Goal: Task Accomplishment & Management: Manage account settings

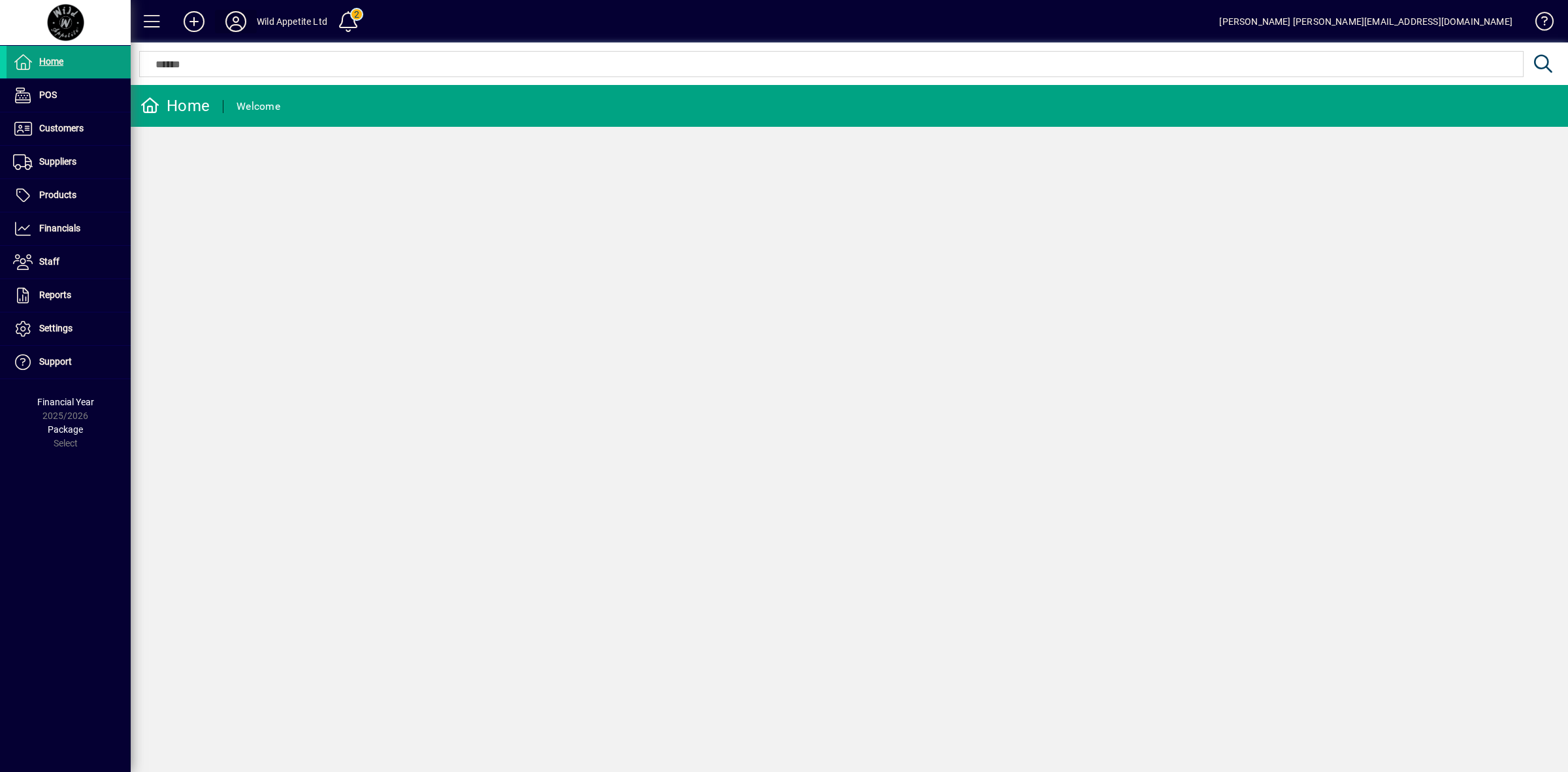
click at [241, 20] on icon at bounding box center [236, 21] width 26 height 21
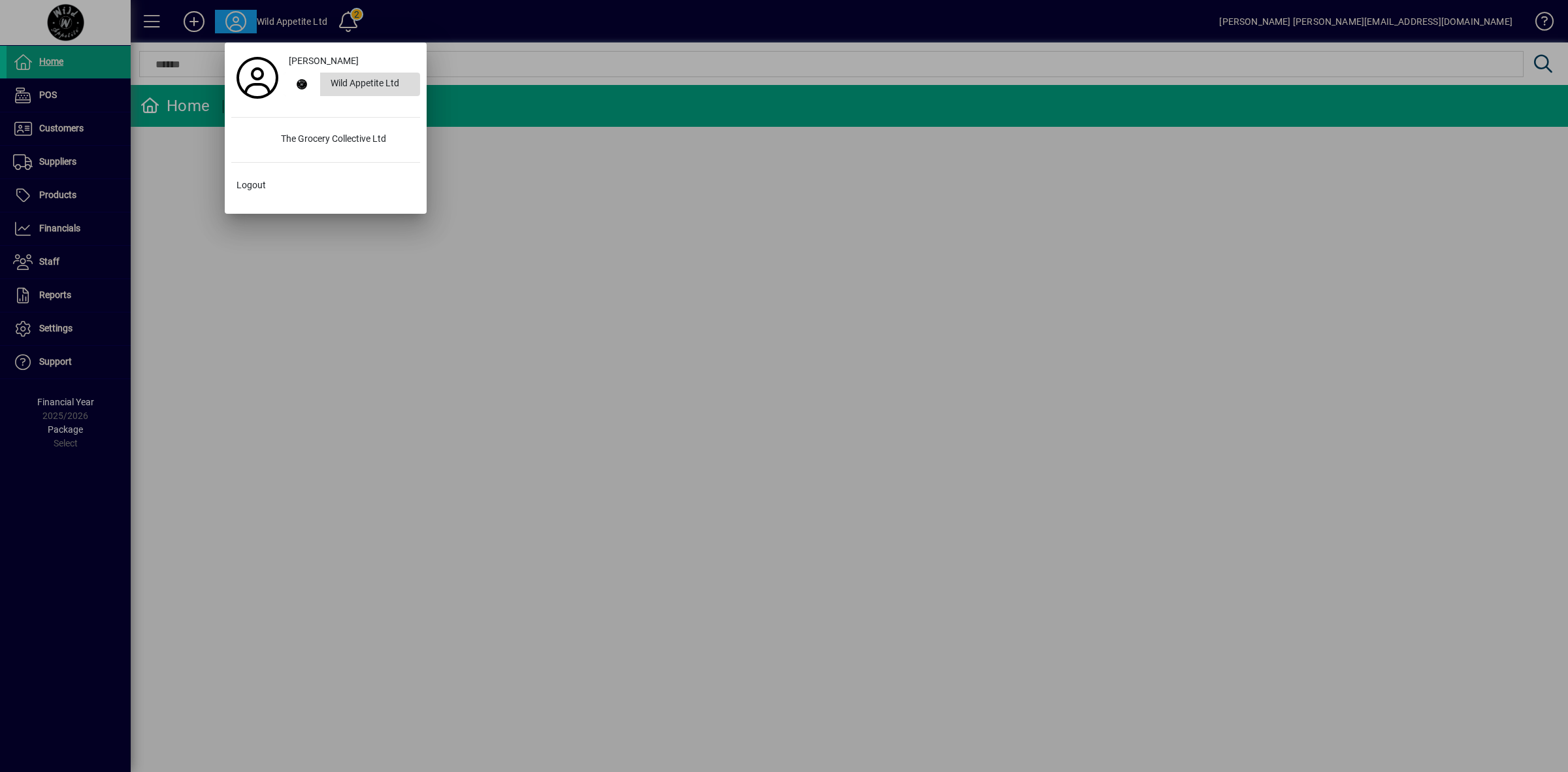
click at [348, 88] on div "Wild Appetite Ltd" at bounding box center [371, 84] width 100 height 23
click at [379, 79] on div "Wild Appetite Ltd" at bounding box center [371, 84] width 100 height 23
click at [353, 92] on div "Wild Appetite Ltd" at bounding box center [371, 84] width 100 height 23
click at [405, 291] on div at bounding box center [784, 386] width 1568 height 772
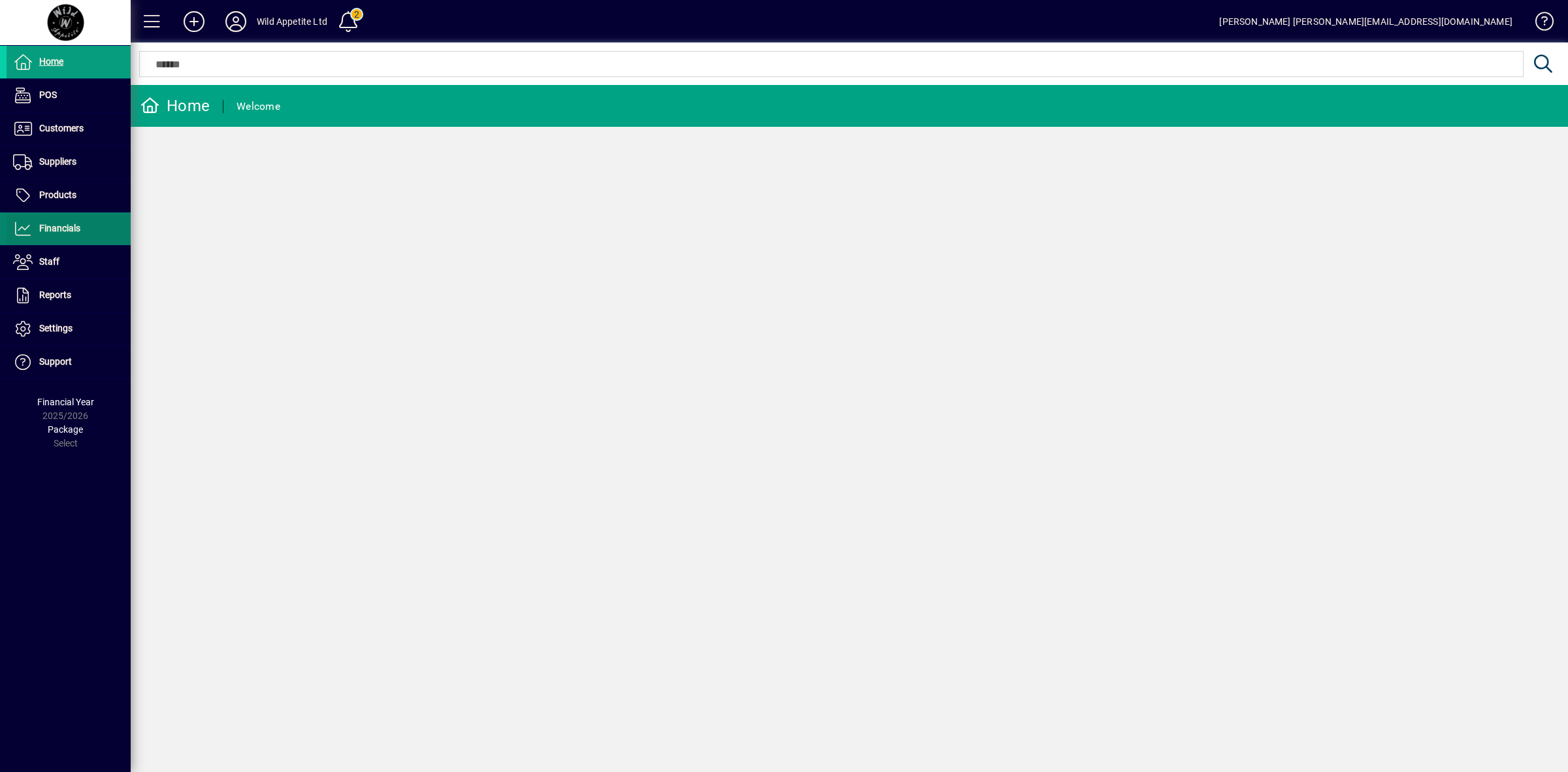
click at [67, 233] on span "Financials" at bounding box center [60, 228] width 41 height 10
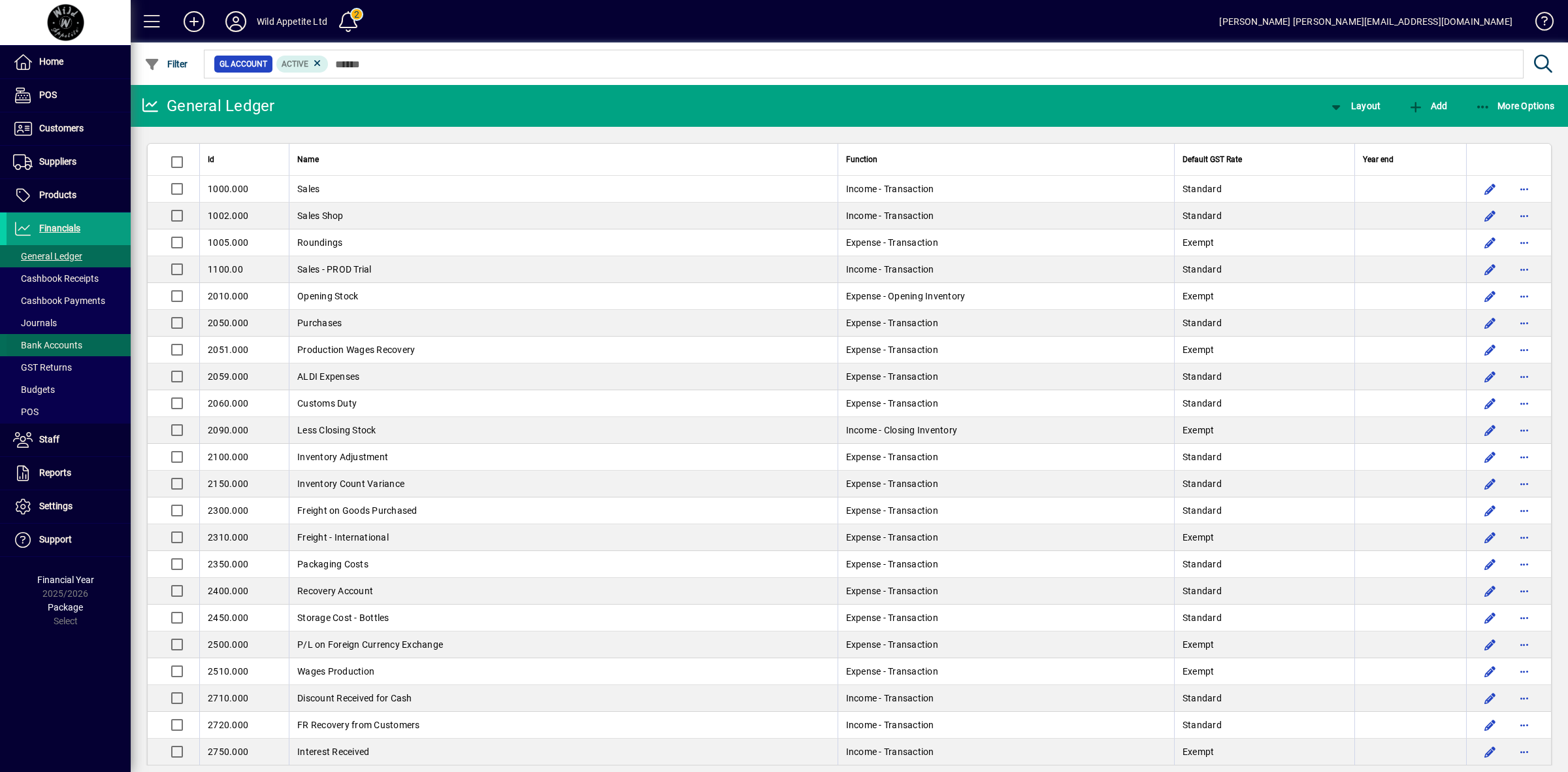
click at [73, 350] on span "Bank Accounts" at bounding box center [47, 345] width 69 height 10
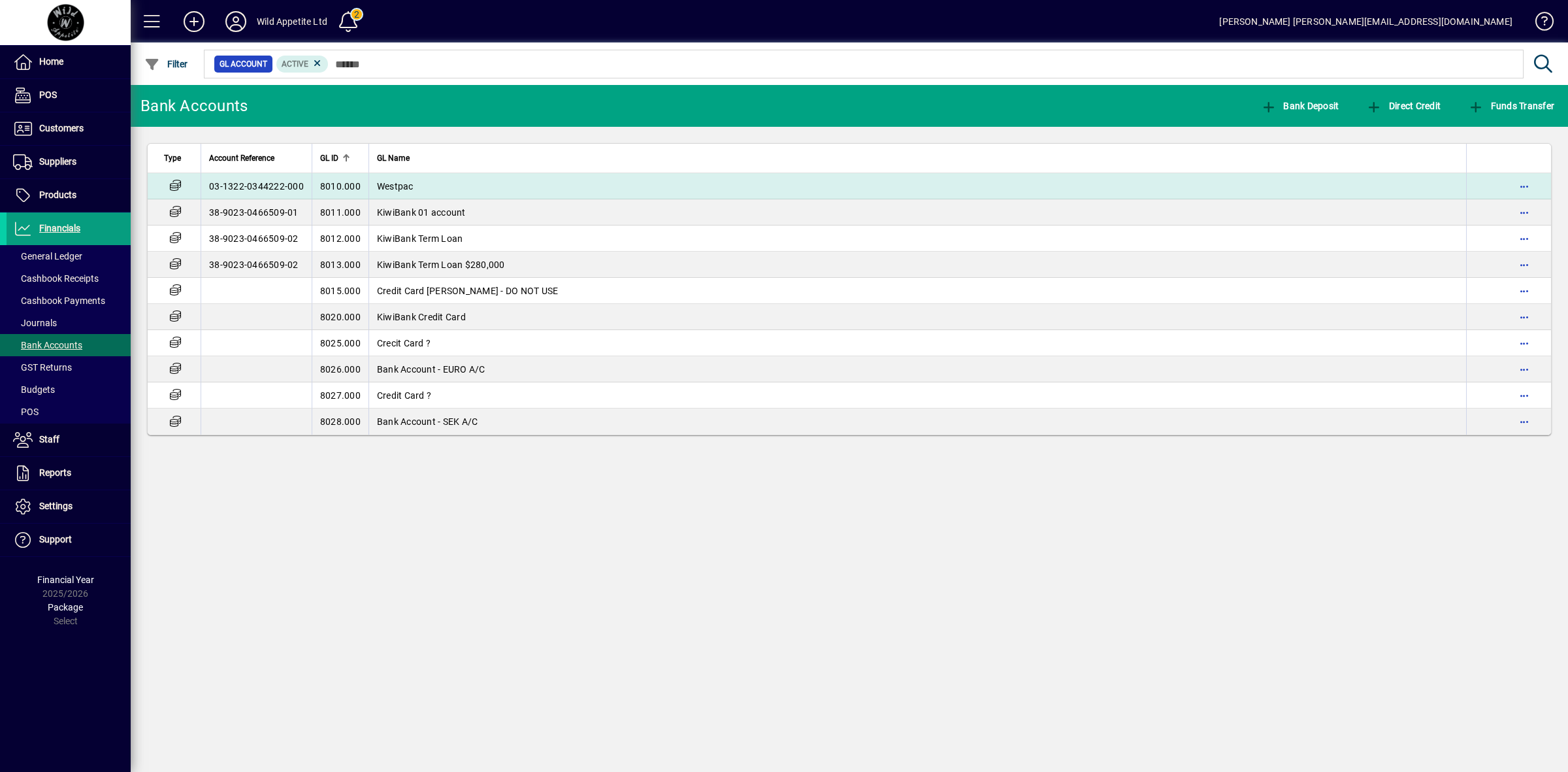
click at [514, 188] on td "Westpac" at bounding box center [917, 186] width 1097 height 26
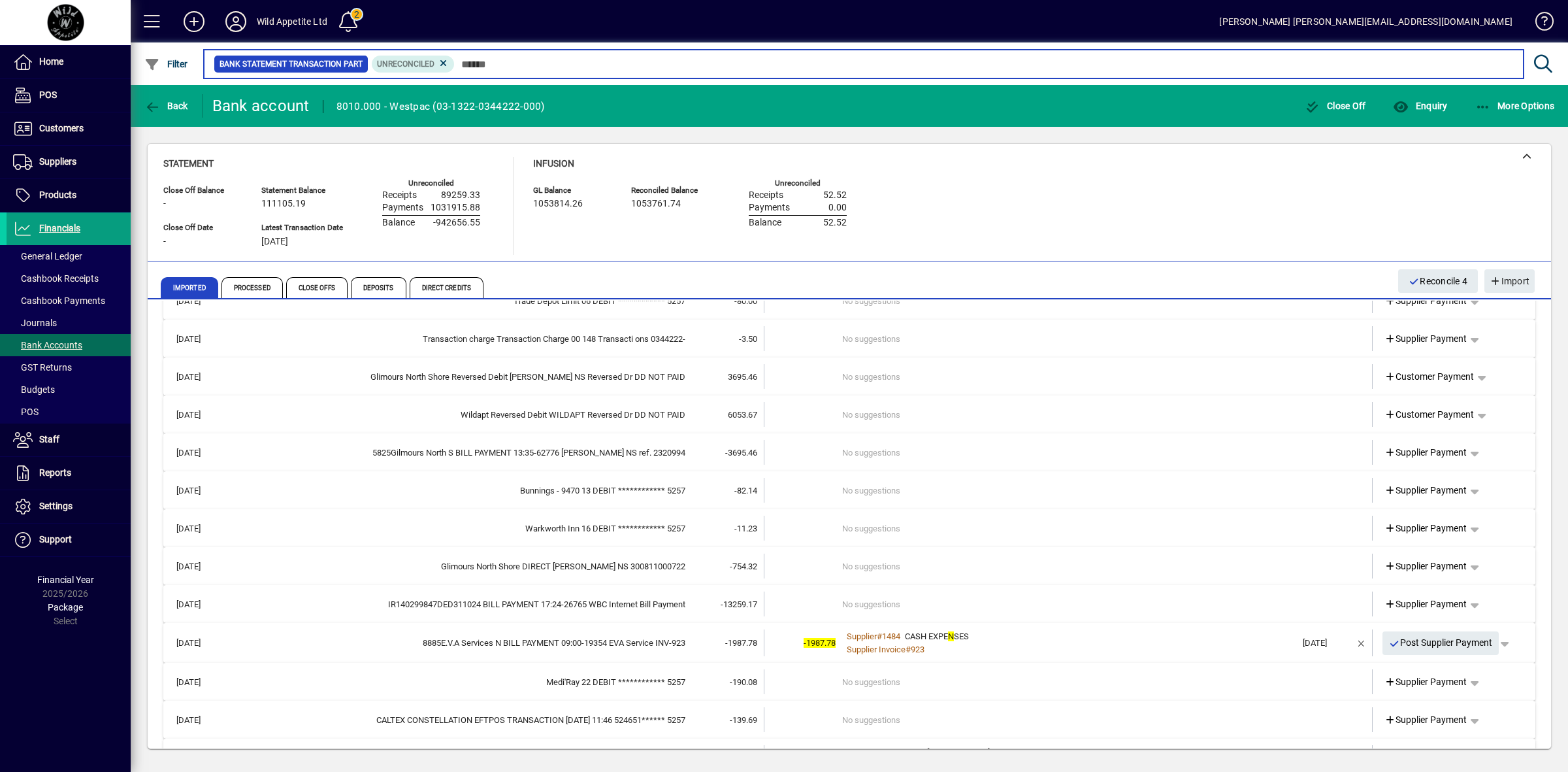
scroll to position [389, 0]
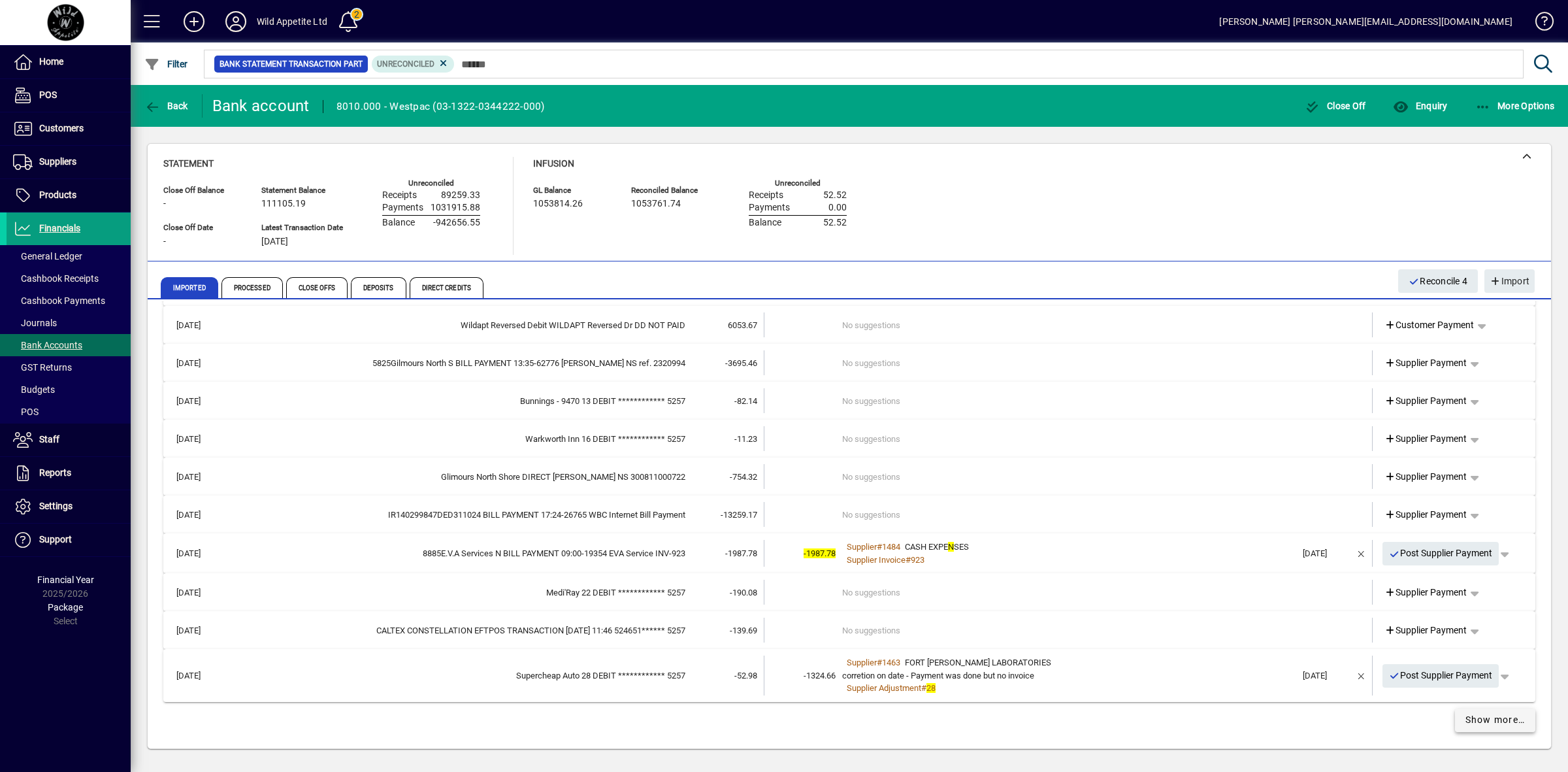
click at [1498, 717] on span "Show more…" at bounding box center [1495, 720] width 60 height 14
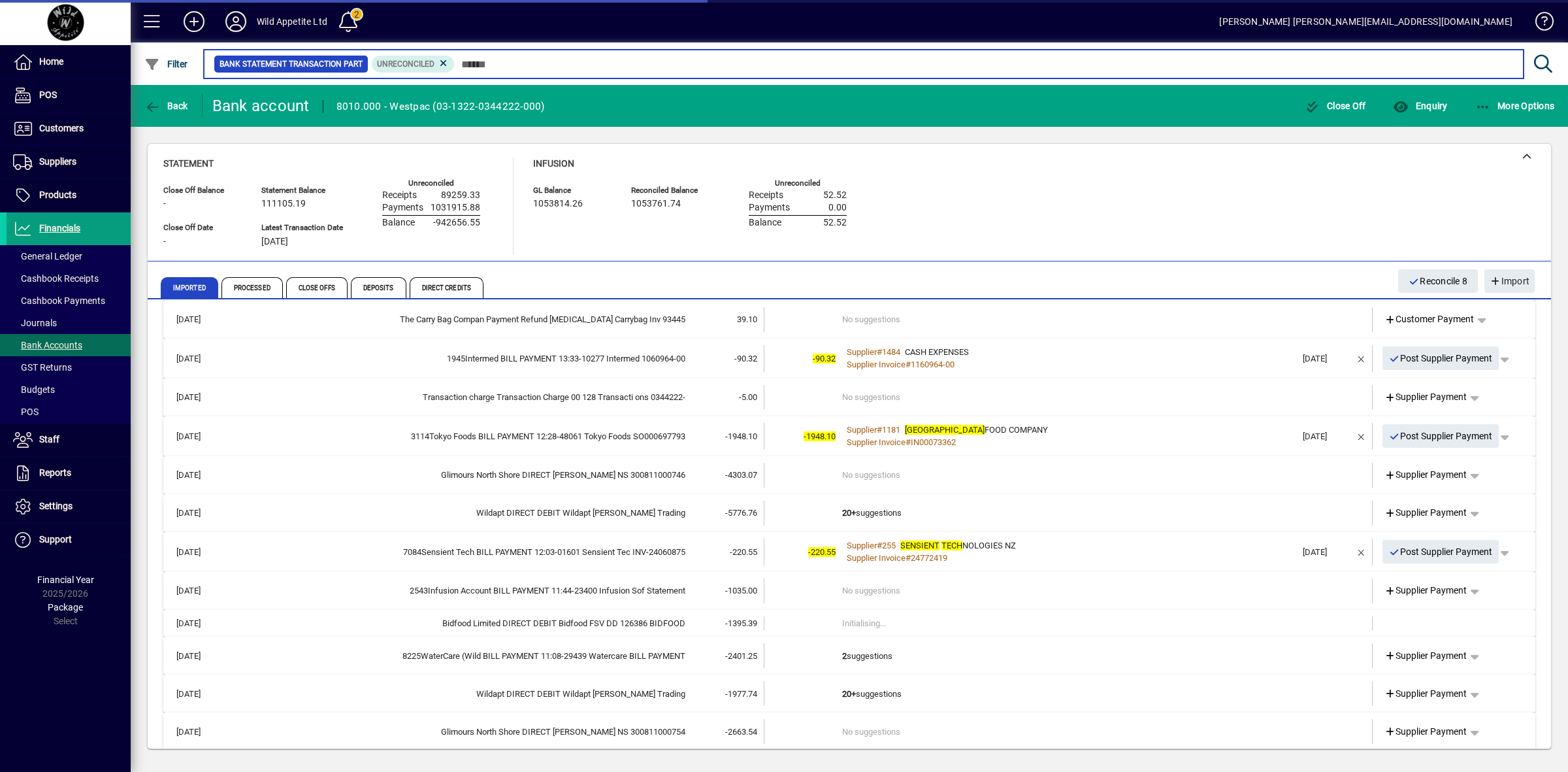
scroll to position [1169, 0]
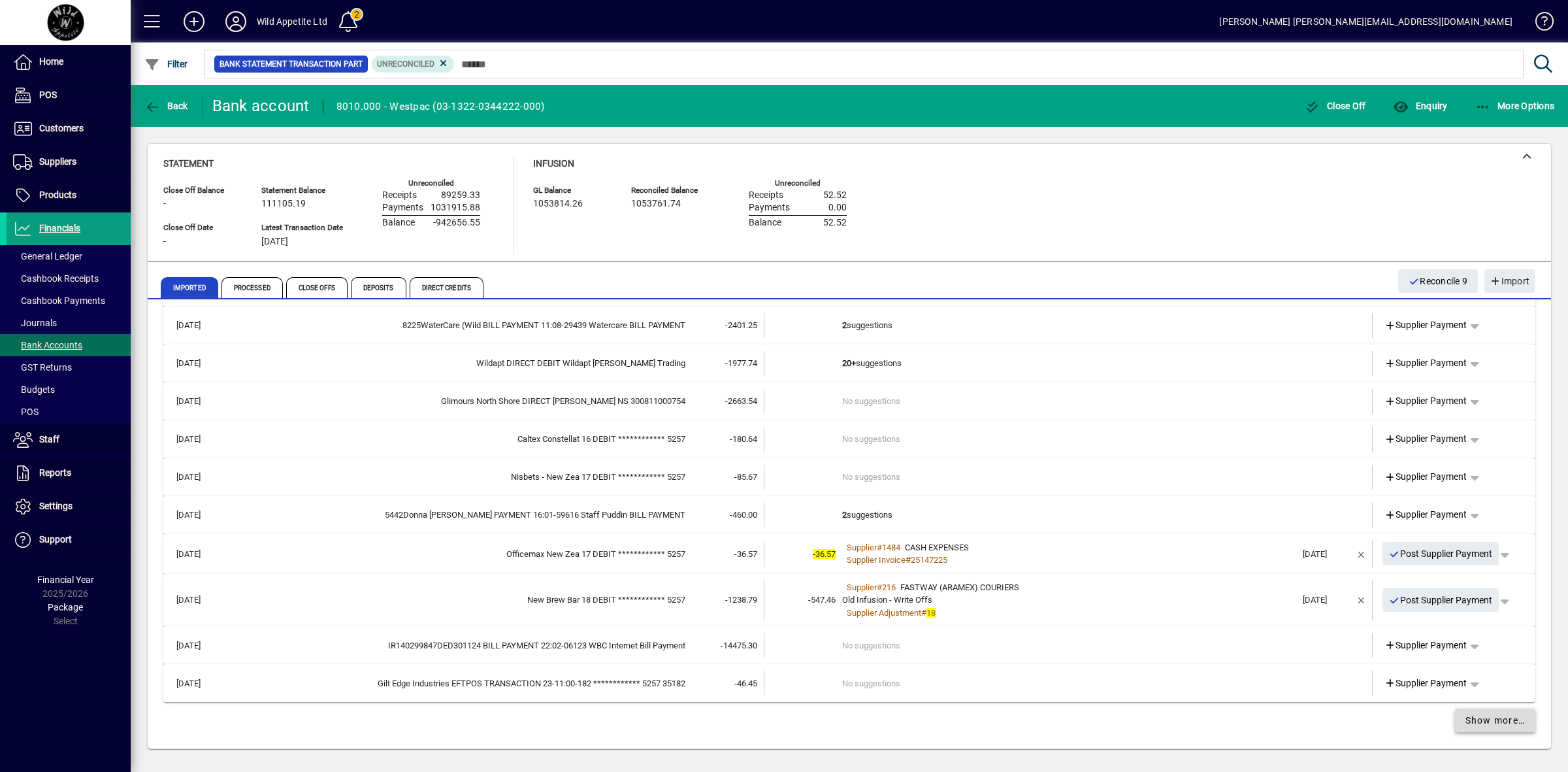
click at [1501, 719] on span "Show more…" at bounding box center [1495, 720] width 60 height 14
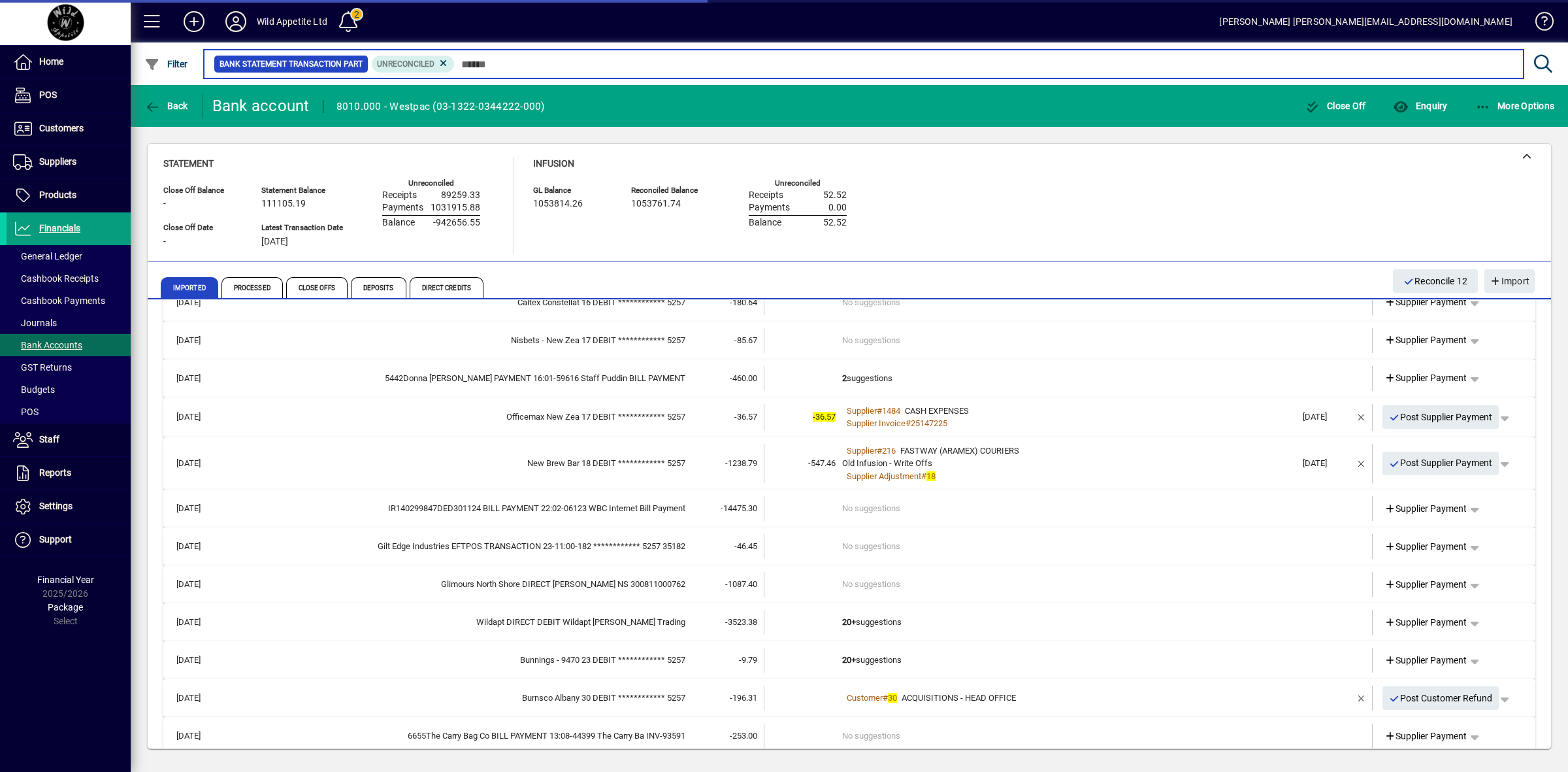
scroll to position [1929, 0]
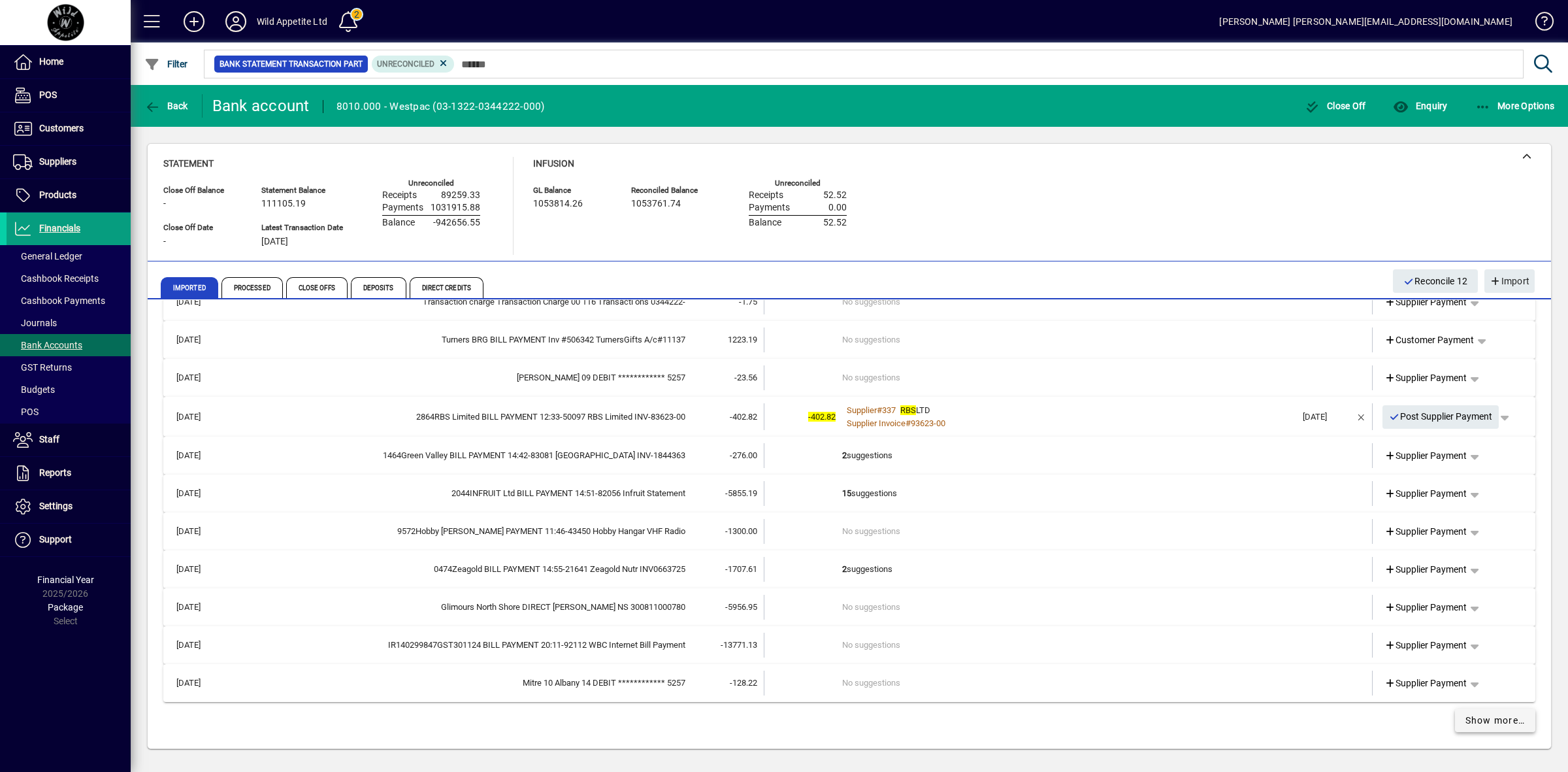
click at [1501, 719] on span "Show more…" at bounding box center [1495, 720] width 60 height 14
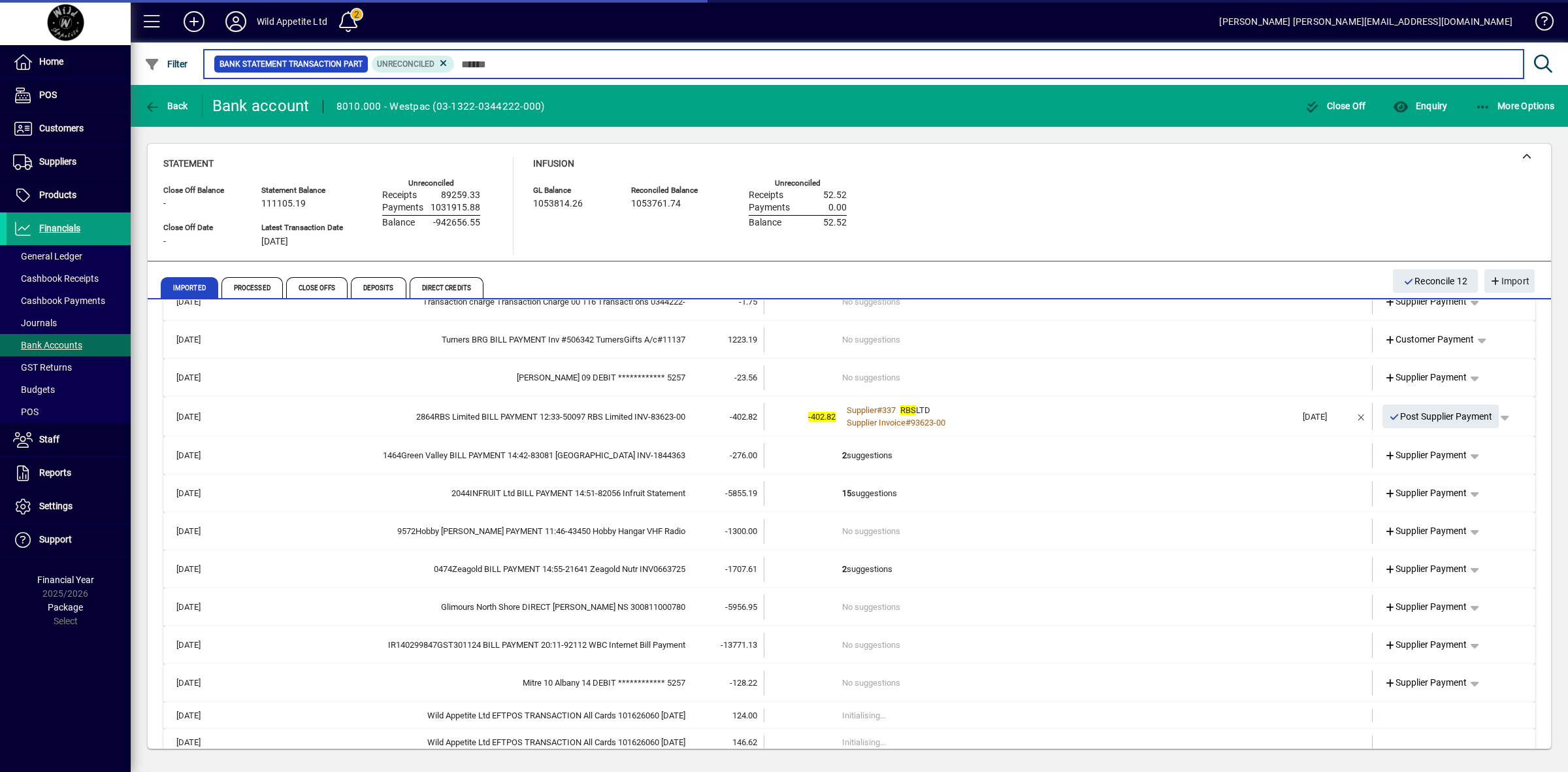
scroll to position [2707, 0]
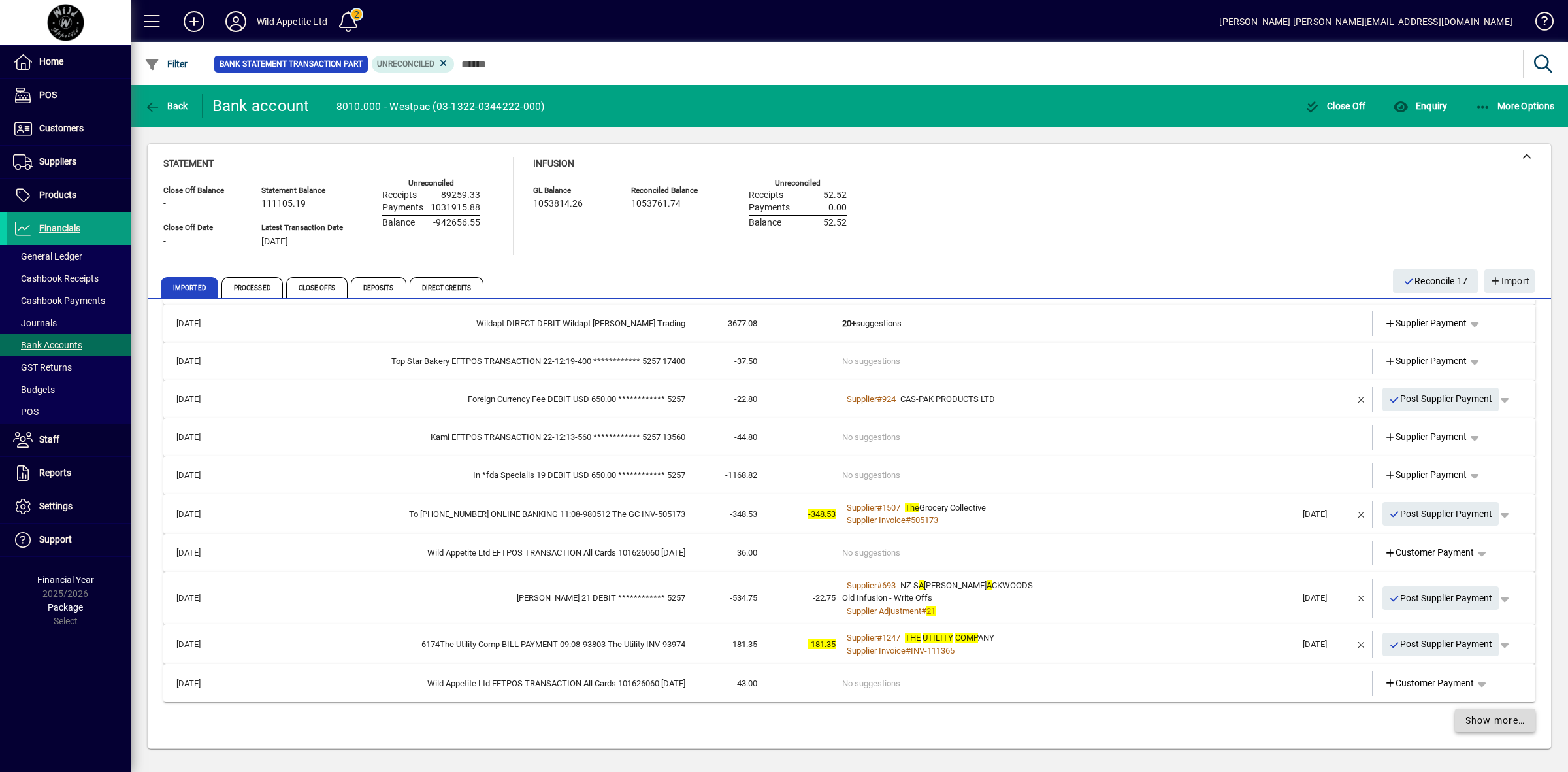
click at [1499, 717] on span "Show more…" at bounding box center [1495, 720] width 60 height 14
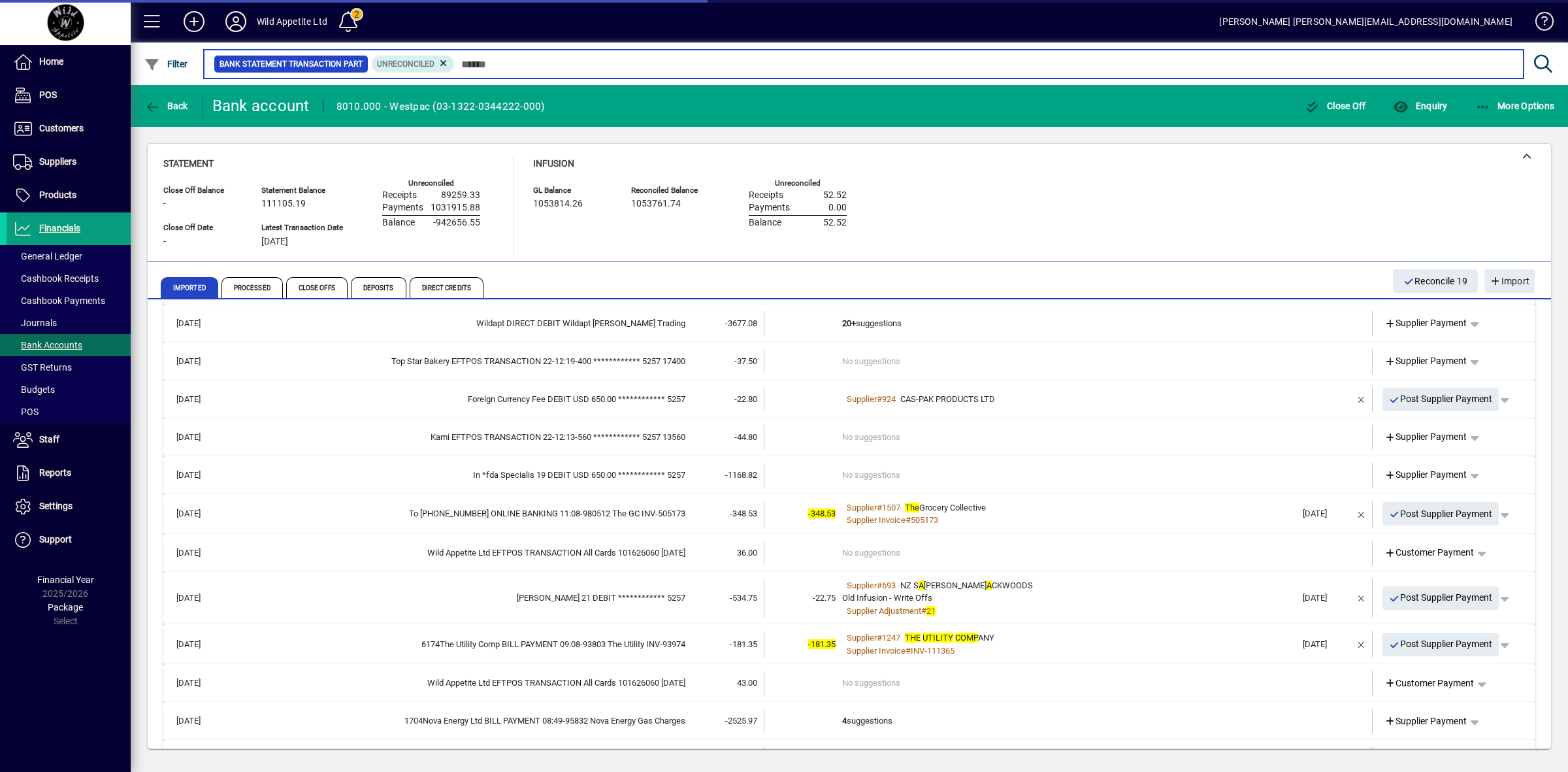
scroll to position [3469, 0]
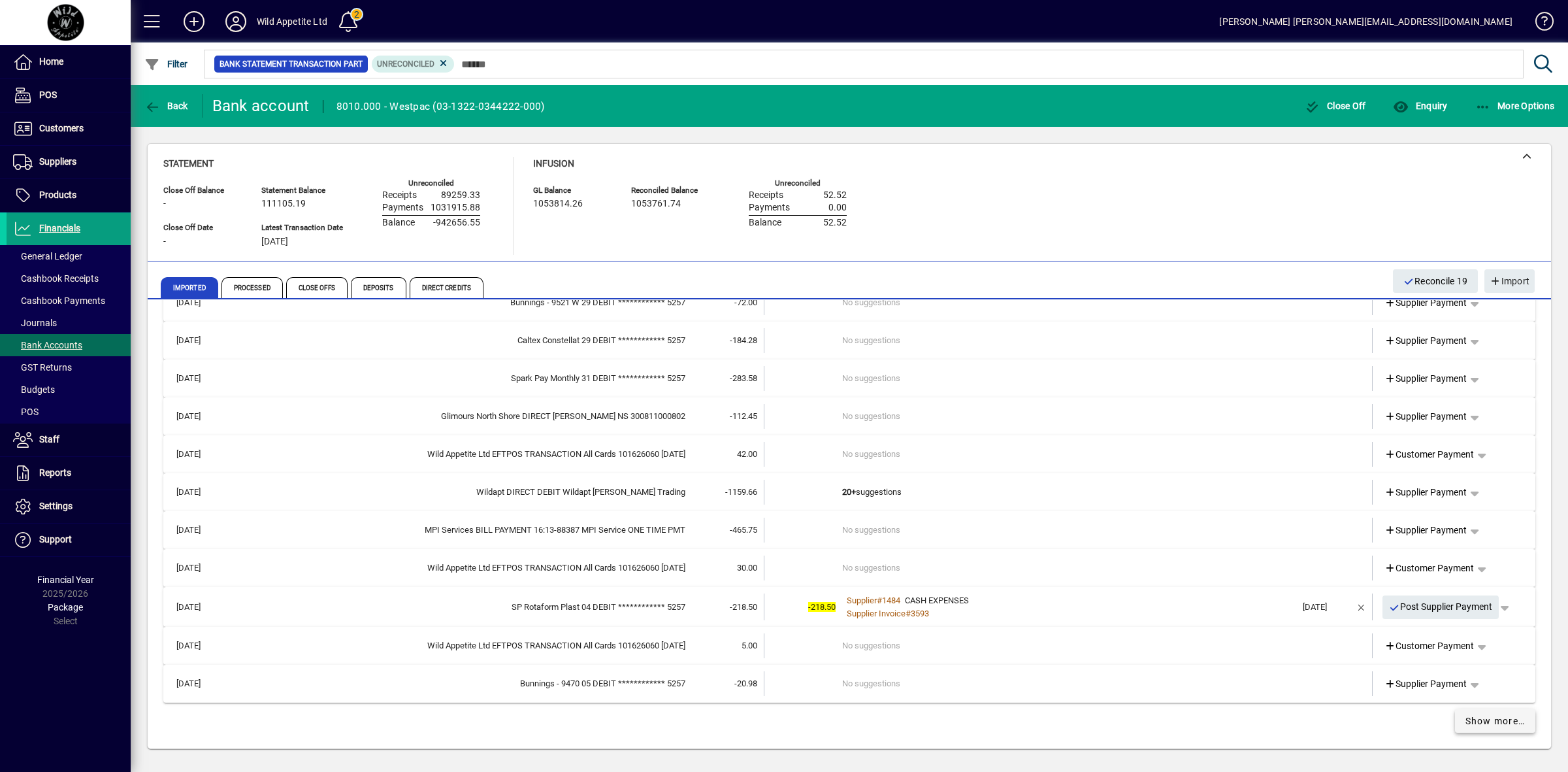
click at [1484, 717] on span "Show more…" at bounding box center [1495, 721] width 60 height 14
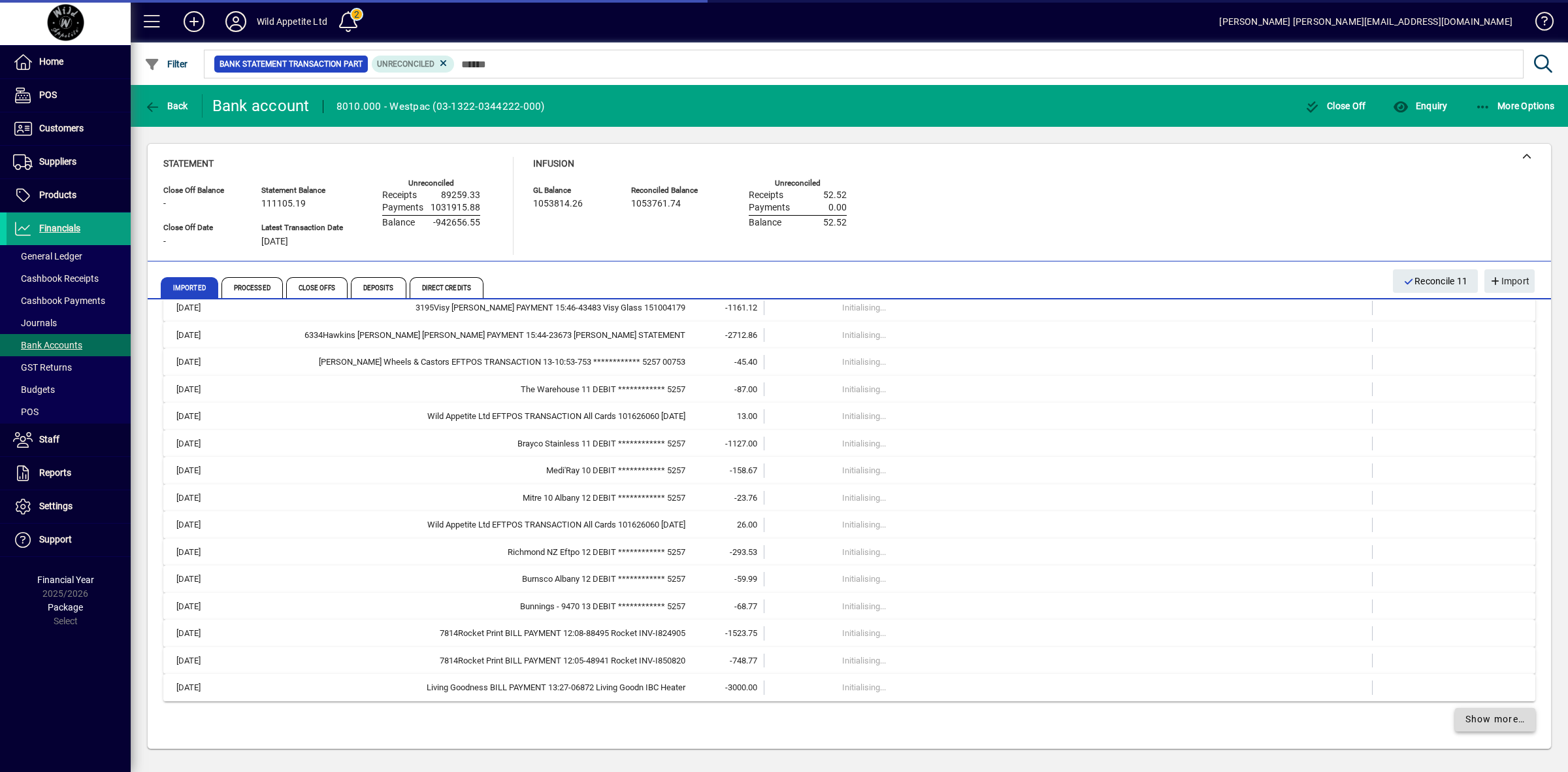
click at [1484, 717] on span "Show more…" at bounding box center [1495, 719] width 60 height 14
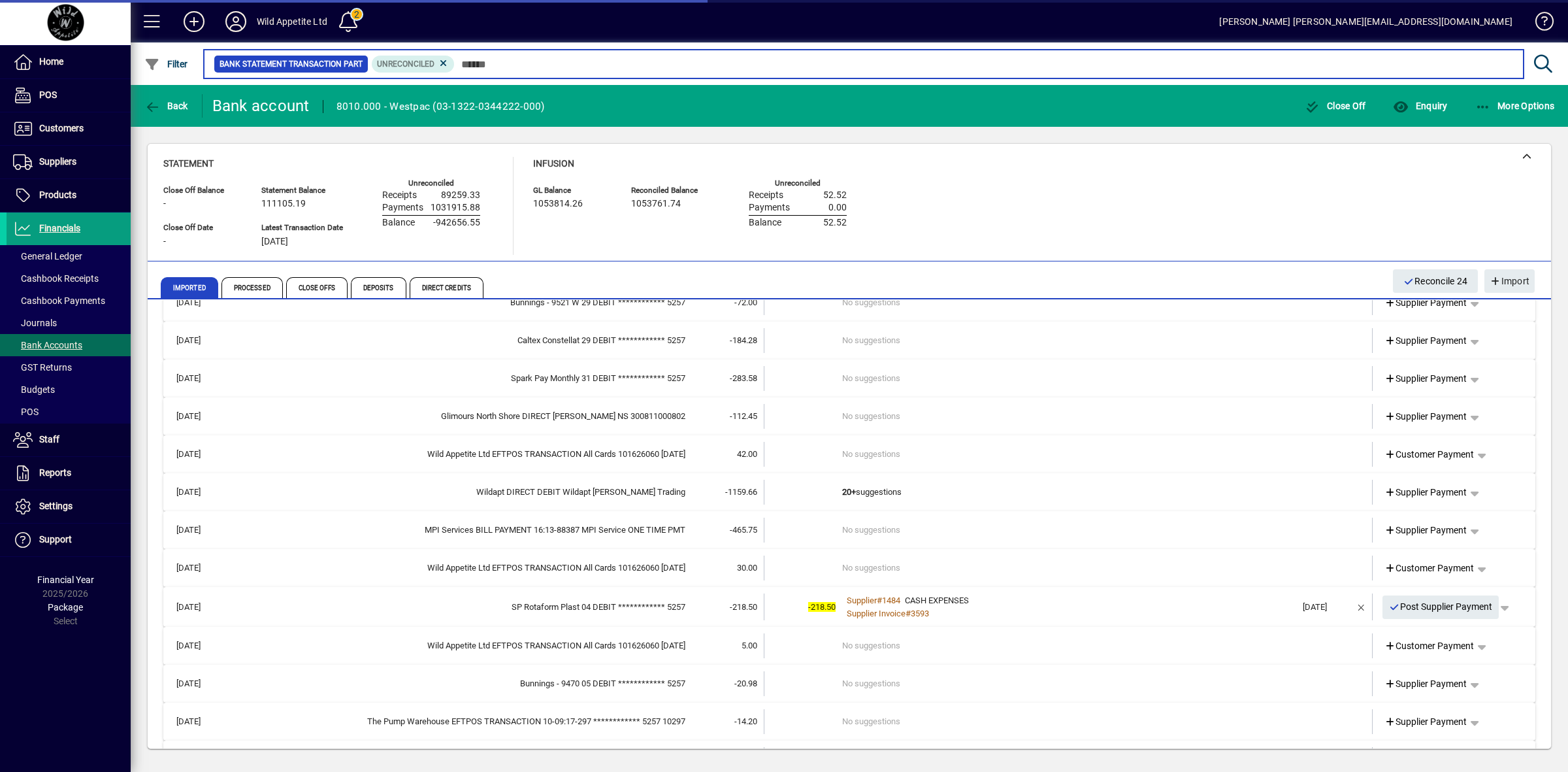
scroll to position [4066, 0]
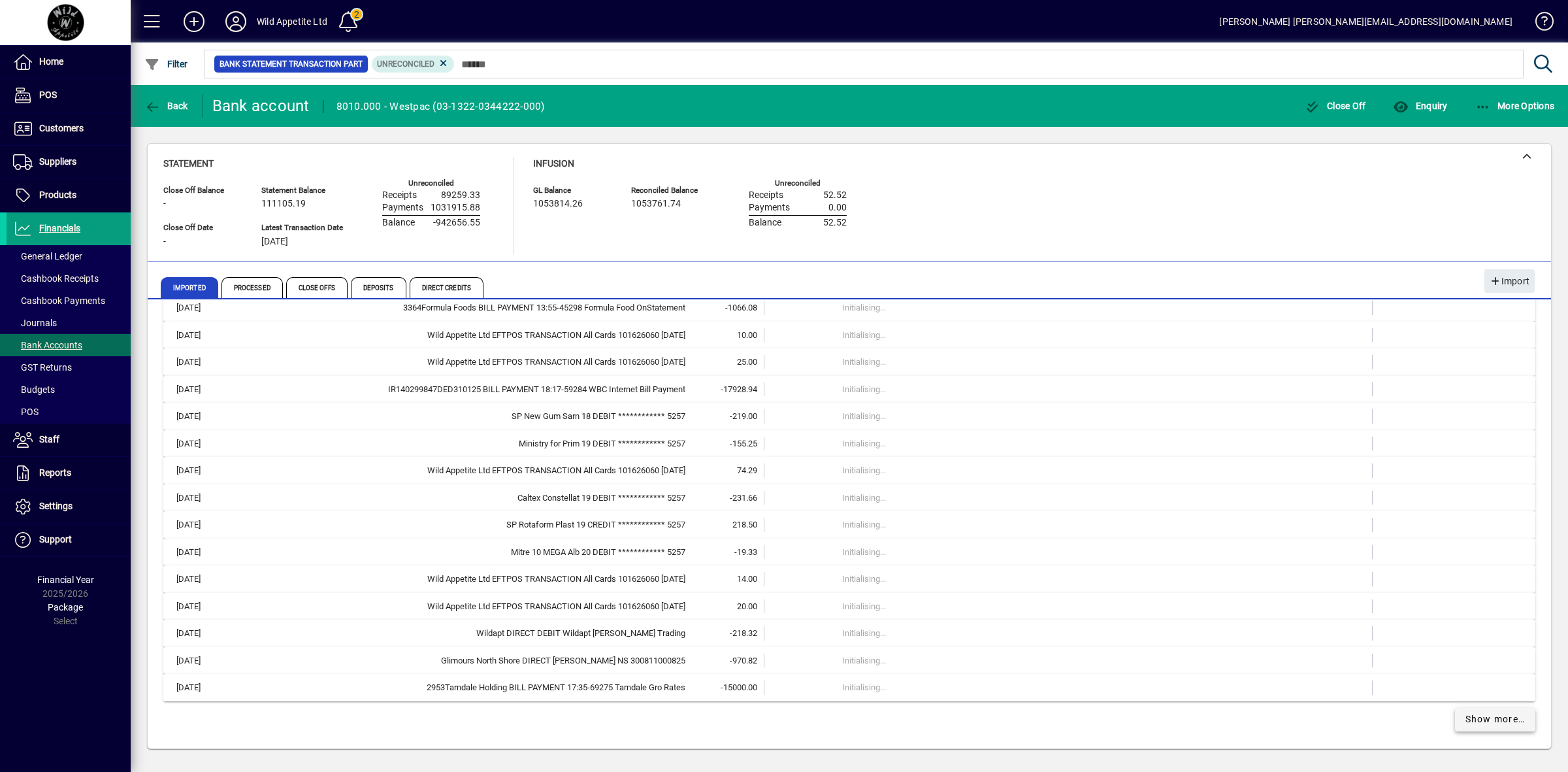
click at [1484, 717] on span "Show more…" at bounding box center [1495, 719] width 60 height 14
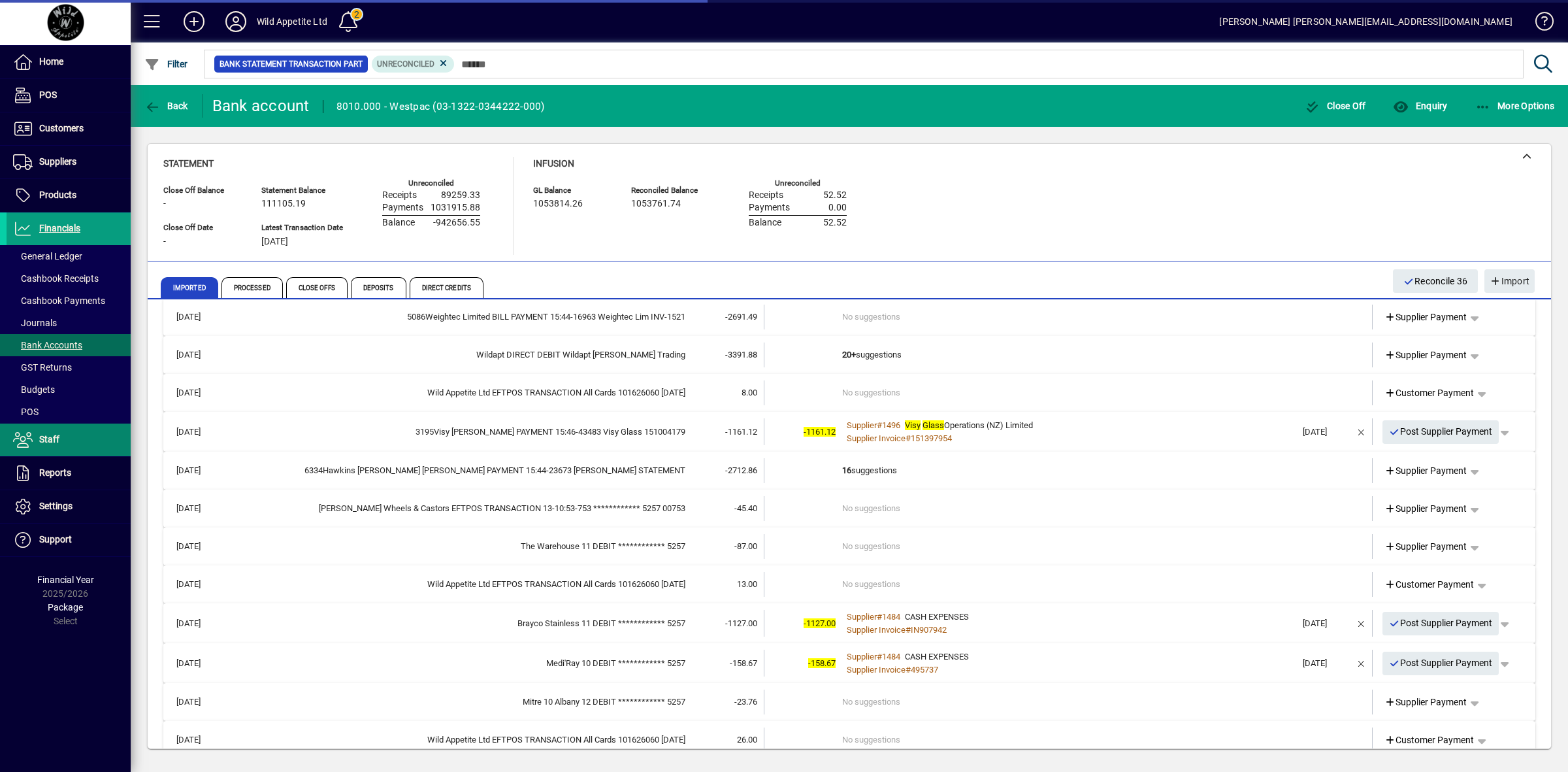
scroll to position [4838, 0]
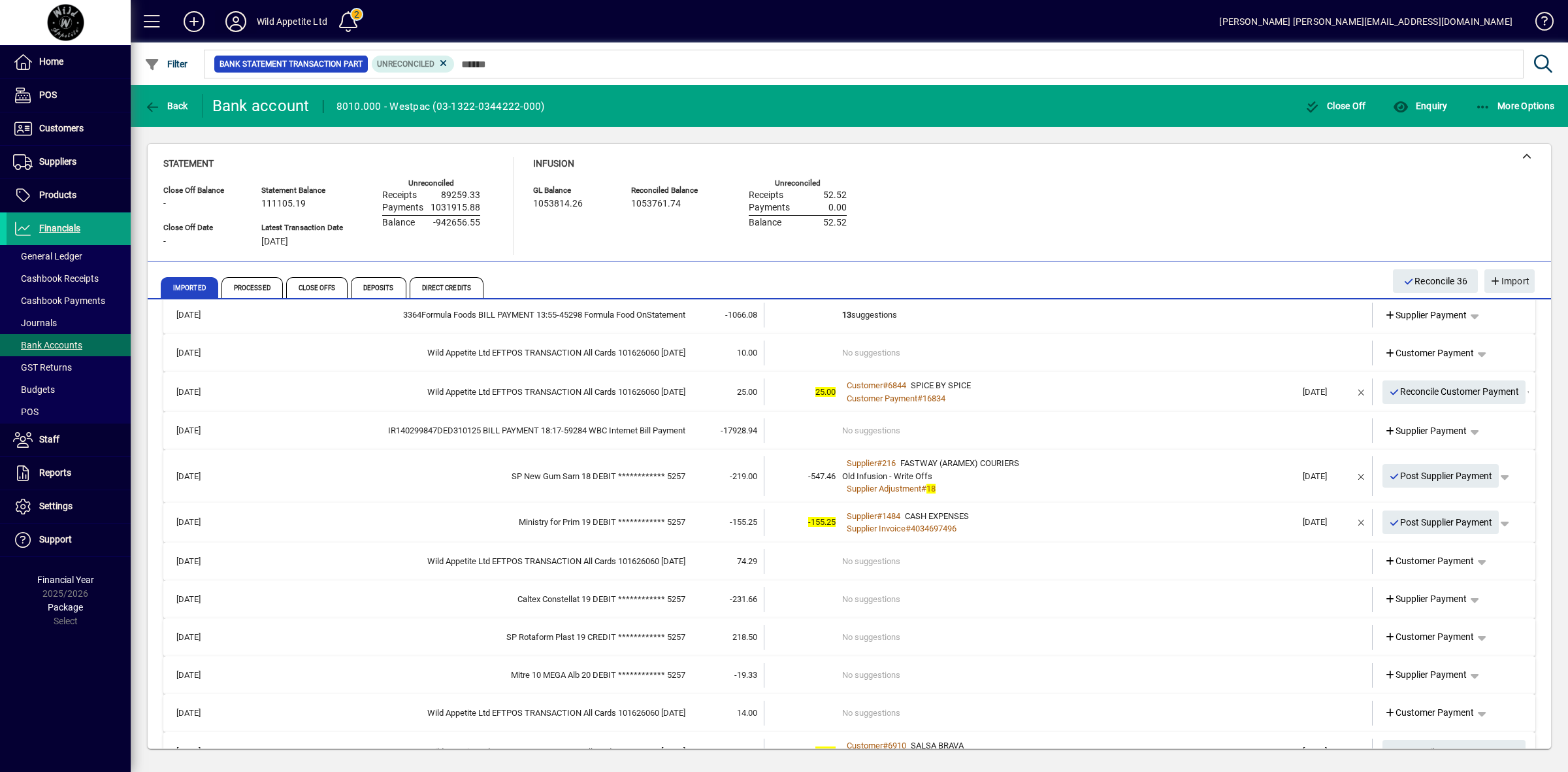
click at [236, 22] on icon at bounding box center [236, 21] width 26 height 21
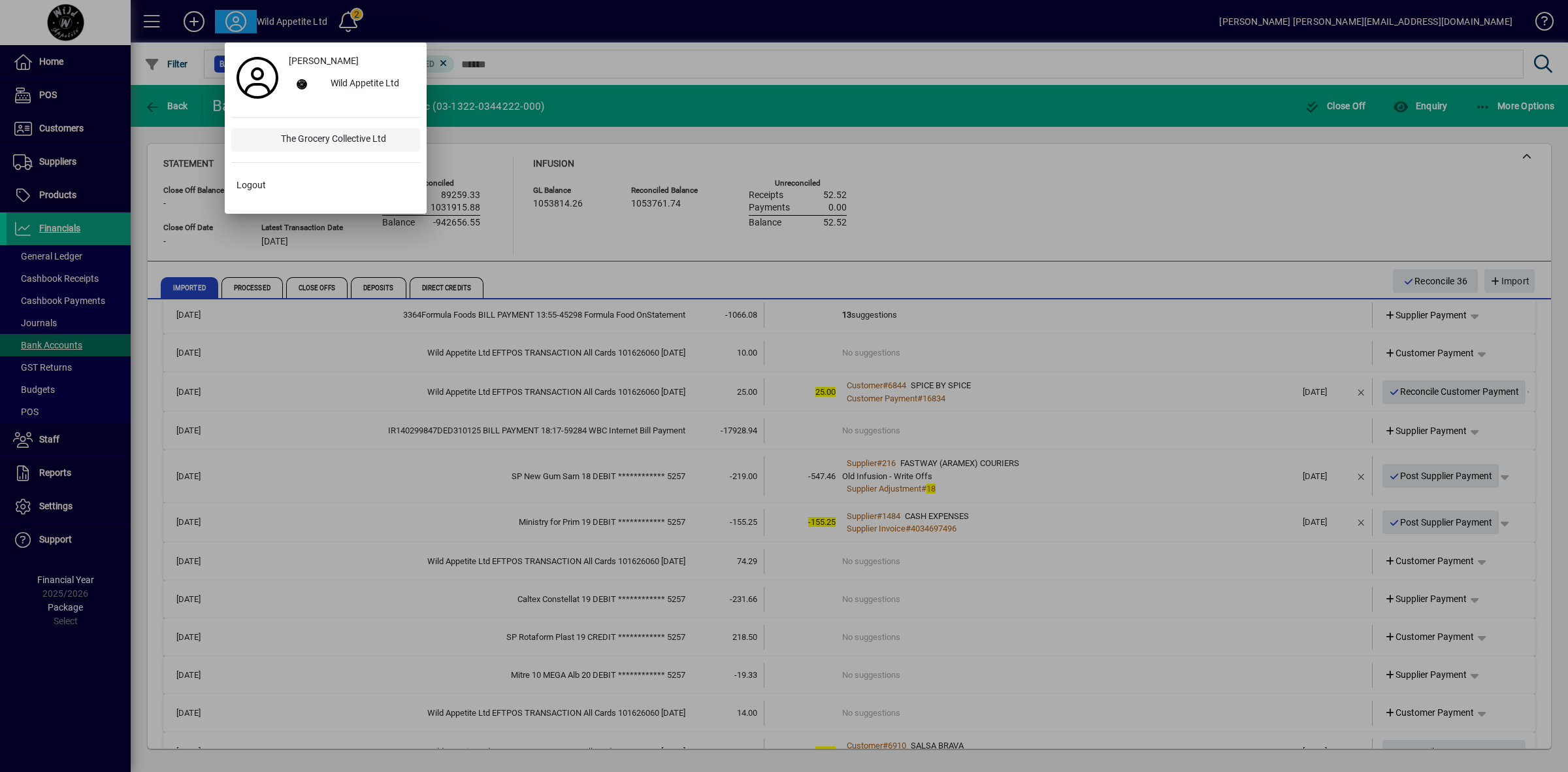
click at [302, 142] on div "The Grocery Collective Ltd" at bounding box center [345, 140] width 150 height 23
